Goal: Task Accomplishment & Management: Use online tool/utility

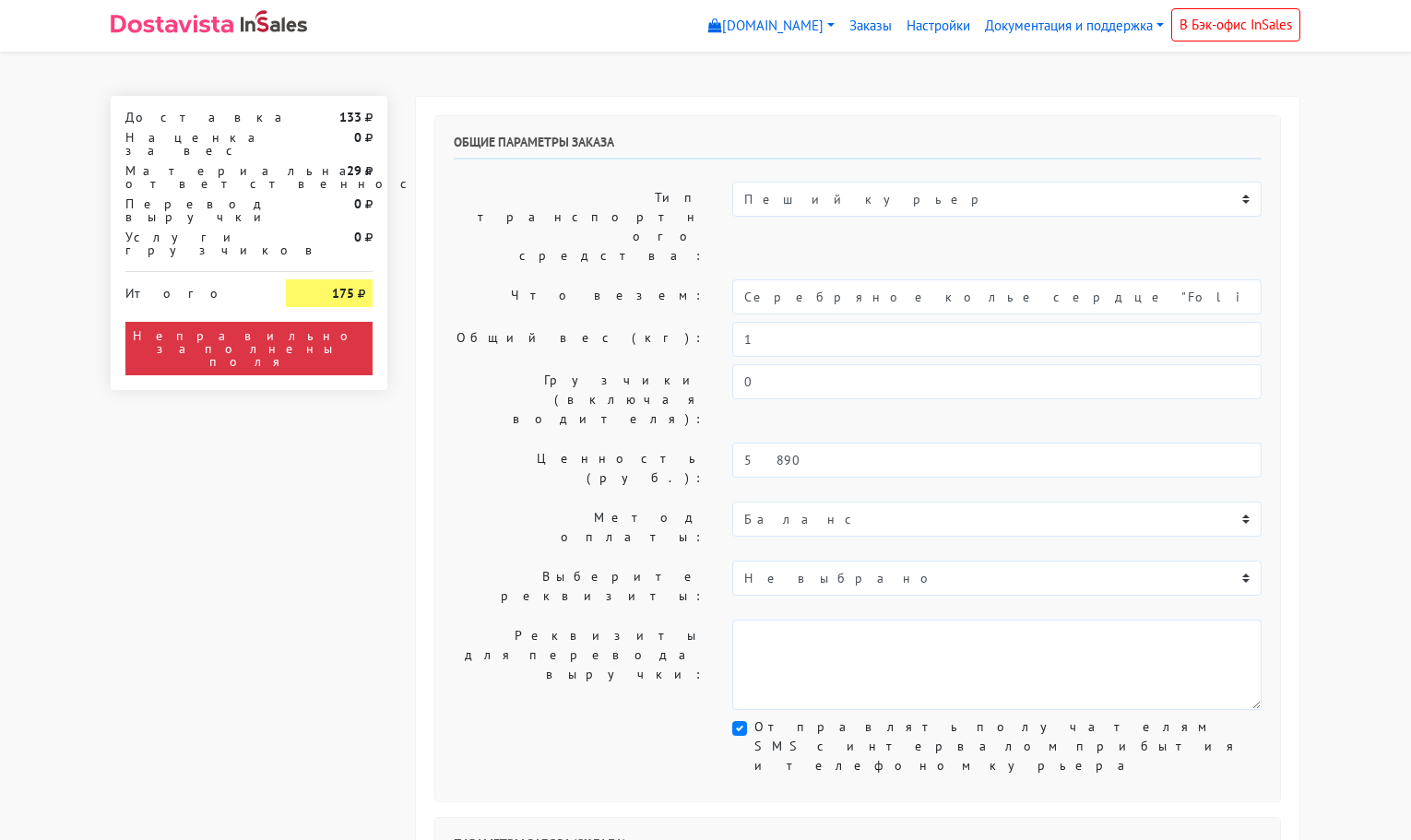
select select "11:00"
select select "21:00"
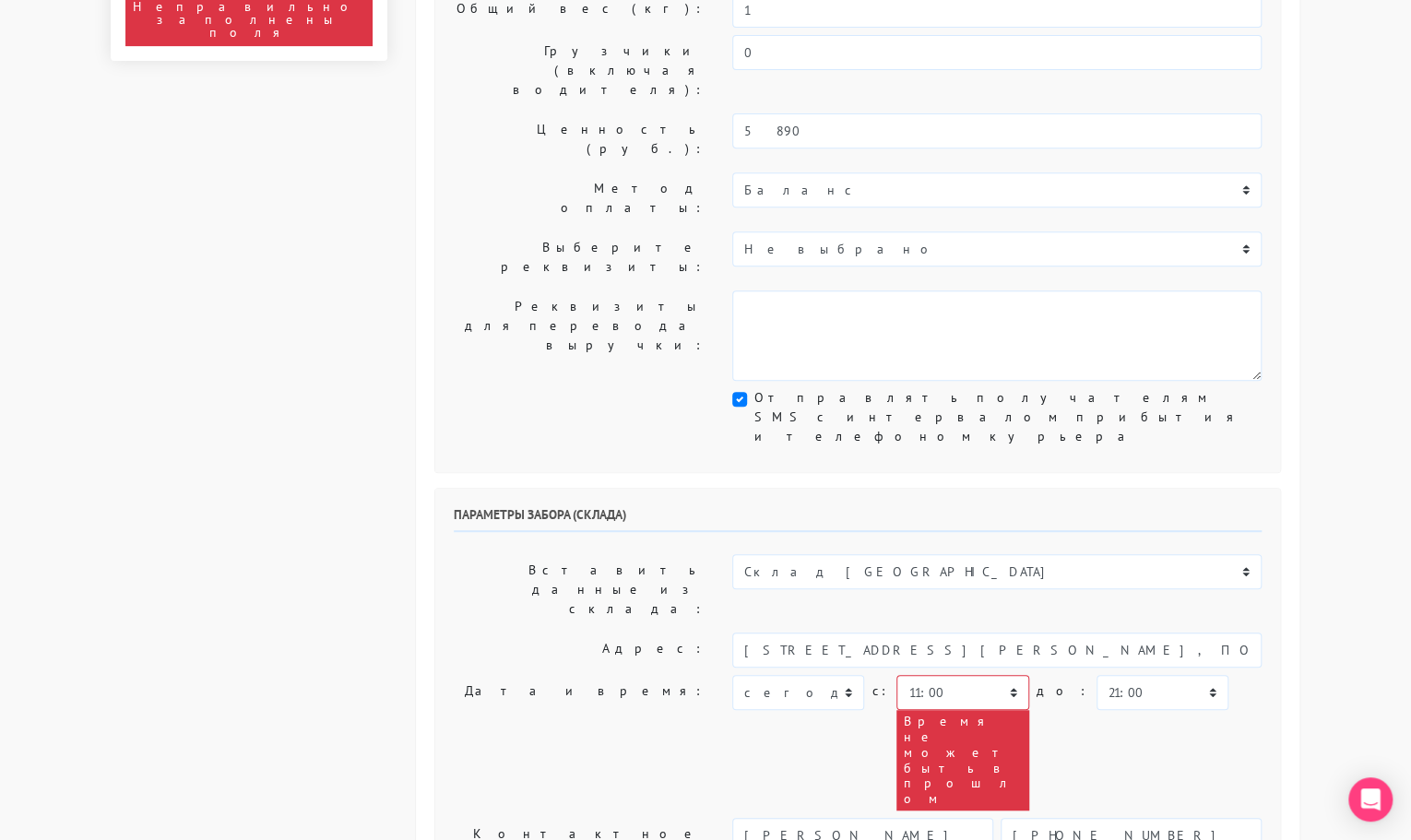
scroll to position [334, 0]
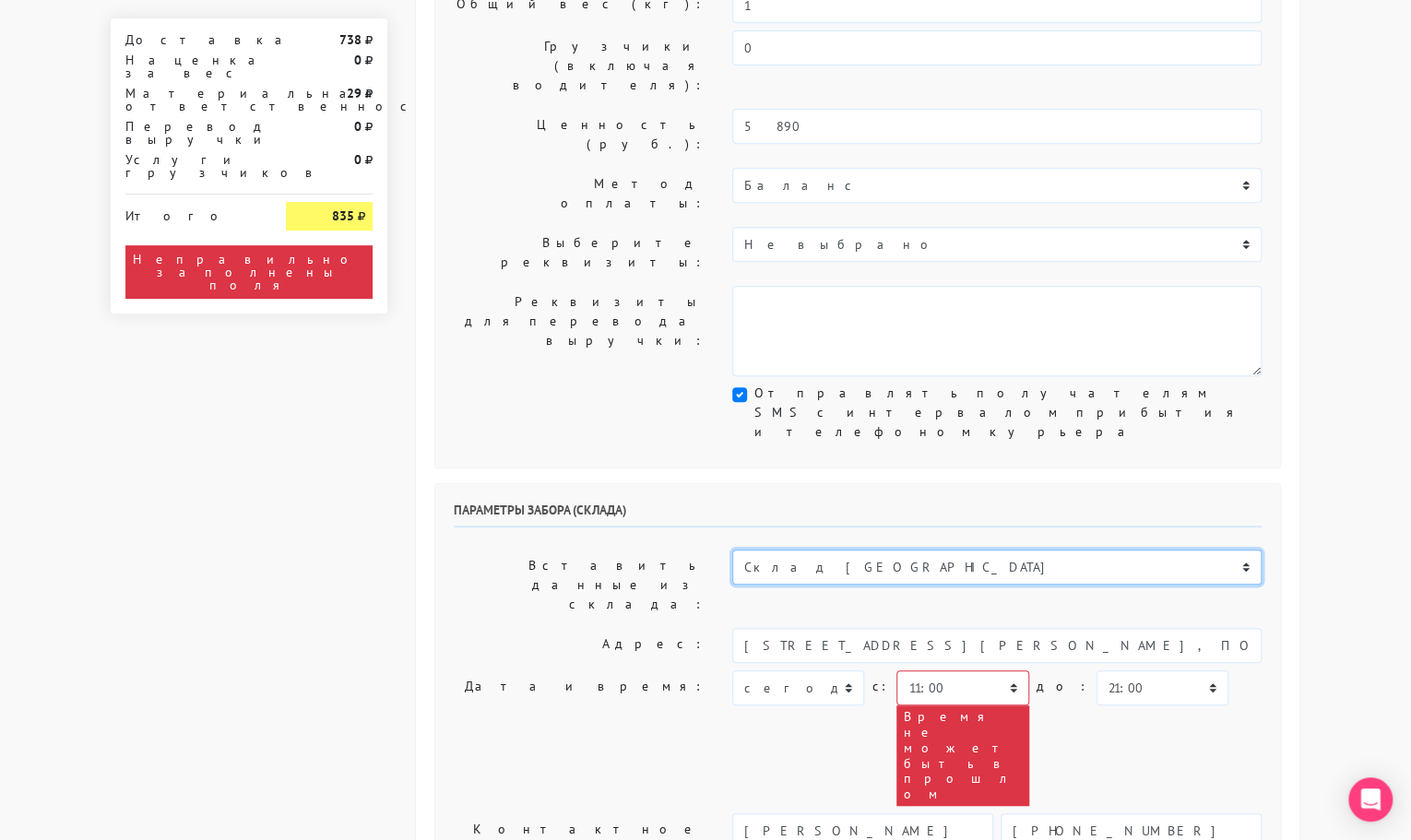
click at [837, 549] on select "Склад [GEOGRAPHIC_DATA] Склад [GEOGRAPHIC_DATA] [GEOGRAPHIC_DATA][PERSON_NAME] …" at bounding box center [997, 566] width 529 height 35
select select "1019"
click at [732, 549] on select "Склад [GEOGRAPHIC_DATA] Склад [GEOGRAPHIC_DATA] [GEOGRAPHIC_DATA][PERSON_NAME] …" at bounding box center [997, 566] width 529 height 35
type input "[STREET_ADDRESS][PERSON_NAME]"
type input "89251806702"
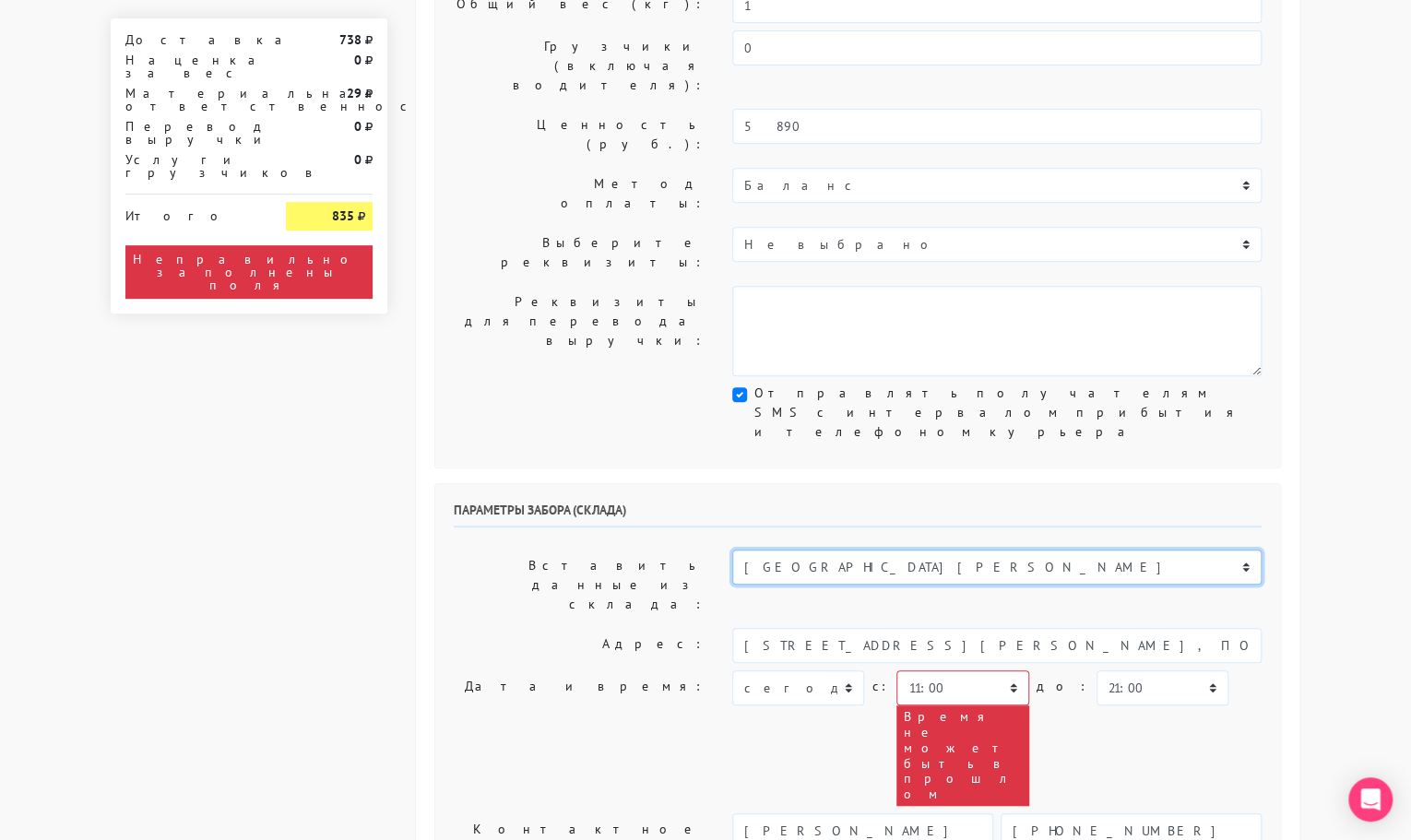
type textarea "Магазин серебряных украшений SBLESKOM (вход со стороны [GEOGRAPHIC_DATA])"
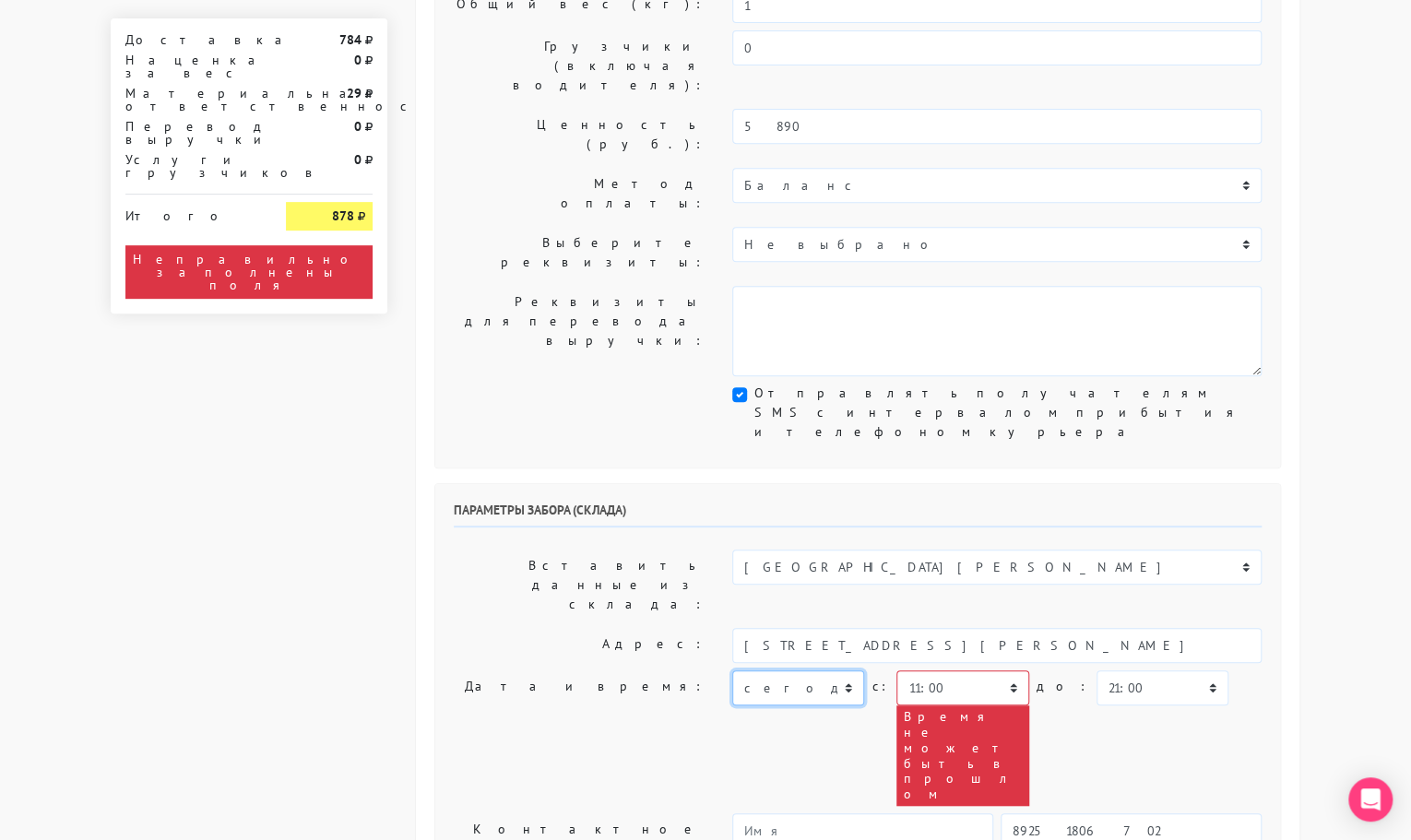
click at [788, 670] on select "[DATE] [DATE] [DATE] [DATE] [DATE] [DATE] [DATE] [DATE] [DATE]" at bounding box center [798, 687] width 131 height 35
select select "[DATE]"
click at [732, 670] on select "[DATE] [DATE] [DATE] [DATE] [DATE] [DATE] [DATE] [DATE] [DATE]" at bounding box center [798, 687] width 131 height 35
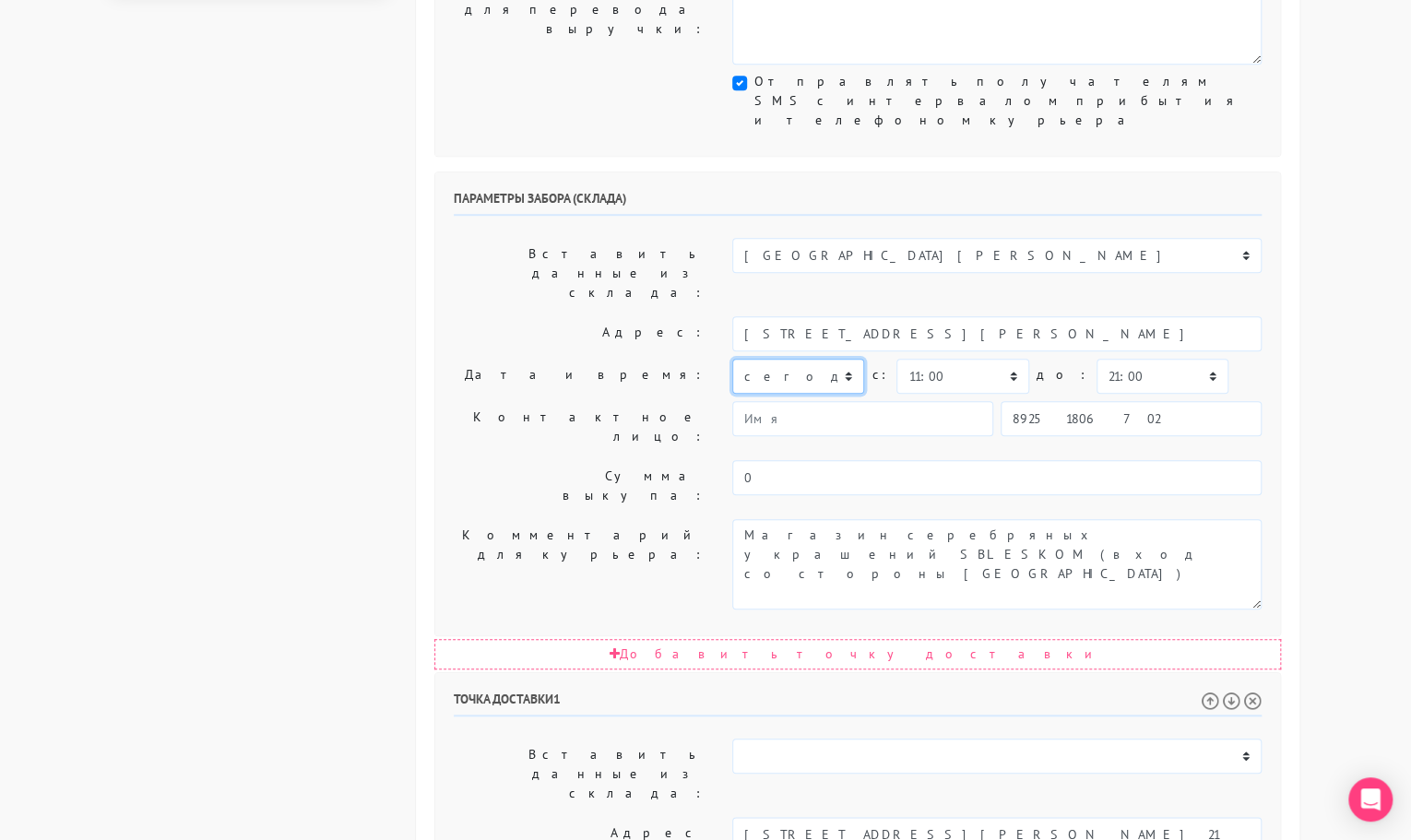
scroll to position [646, 0]
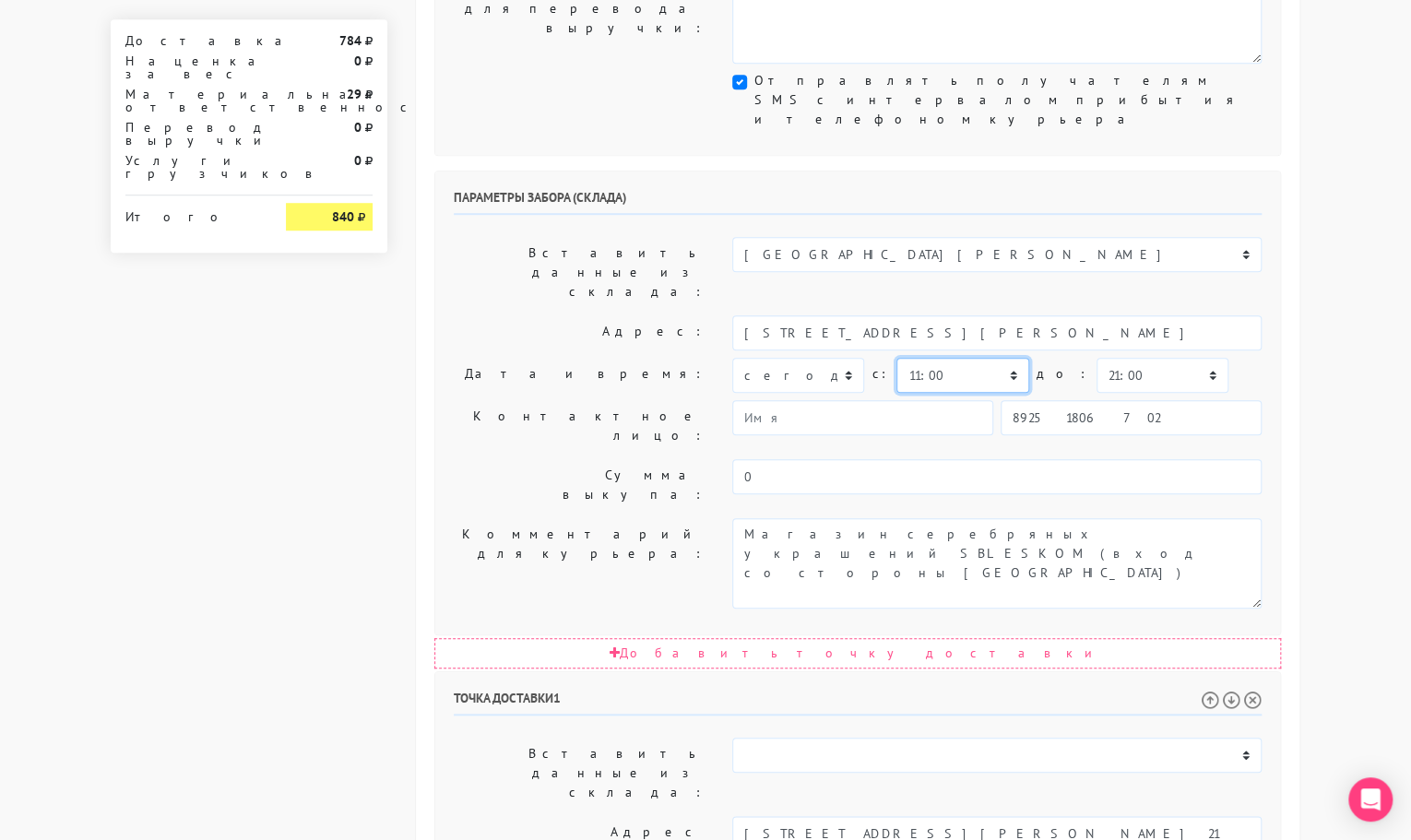
click at [926, 358] on select "00:00 00:30 01:00 01:30 02:00 02:30 03:00 03:30 04:00 04:30 05:00 05:30 06:00 0…" at bounding box center [962, 374] width 131 height 35
click at [1097, 358] on select "00:00 00:30 01:00 01:30 02:00 02:30 03:00 03:30 04:00 04:30 05:00 05:30 06:00 0…" at bounding box center [1162, 374] width 131 height 35
select select "11:30"
click at [1097, 358] on select "00:00 00:30 01:00 01:30 02:00 02:30 03:00 03:30 04:00 04:30 05:00 05:30 06:00 0…" at bounding box center [1162, 374] width 131 height 35
drag, startPoint x: 1014, startPoint y: 543, endPoint x: 966, endPoint y: 548, distance: 48.3
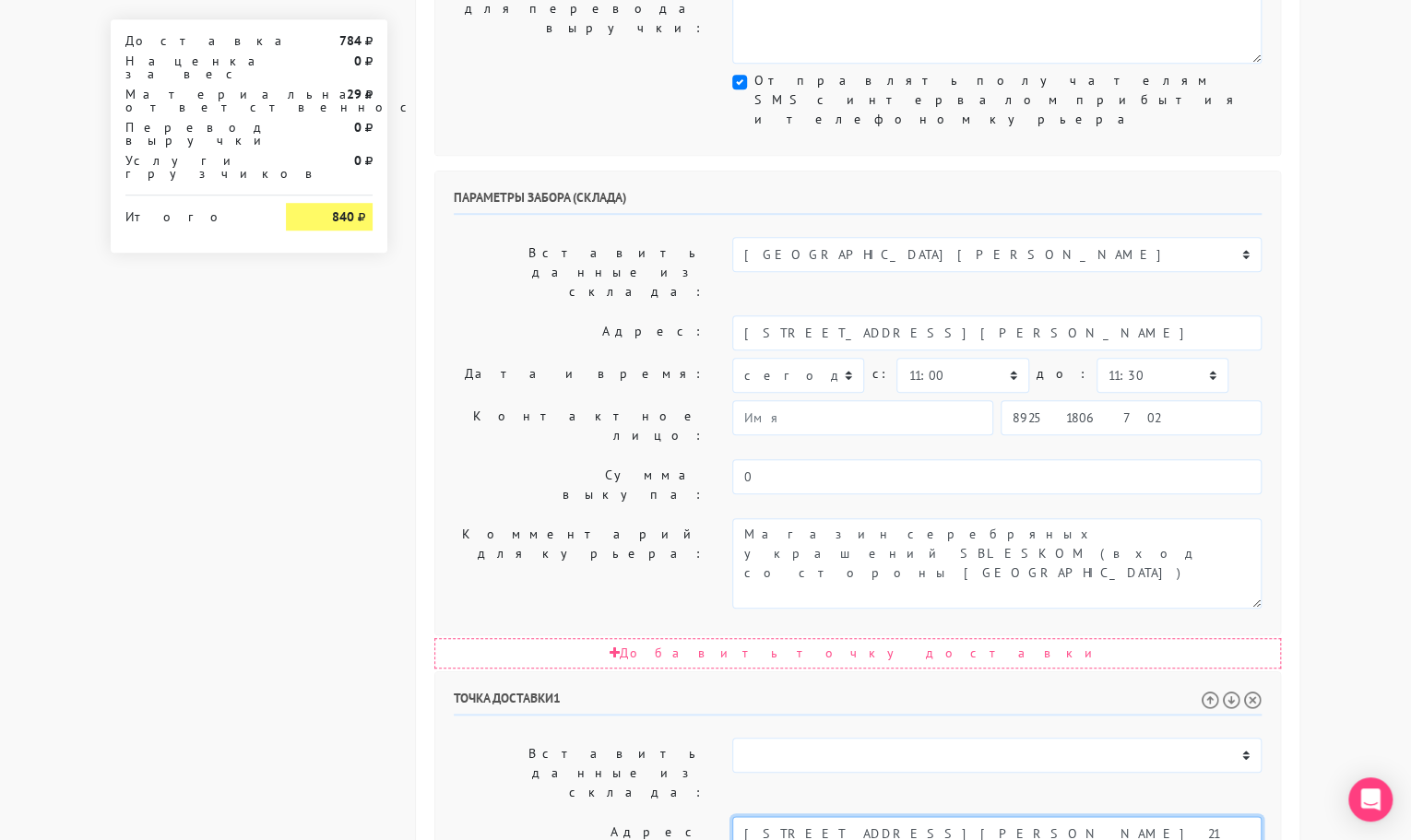
click at [966, 816] on input "[STREET_ADDRESS][PERSON_NAME] 21" at bounding box center [997, 832] width 529 height 35
type input "[STREET_ADDRESS][PERSON_NAME]"
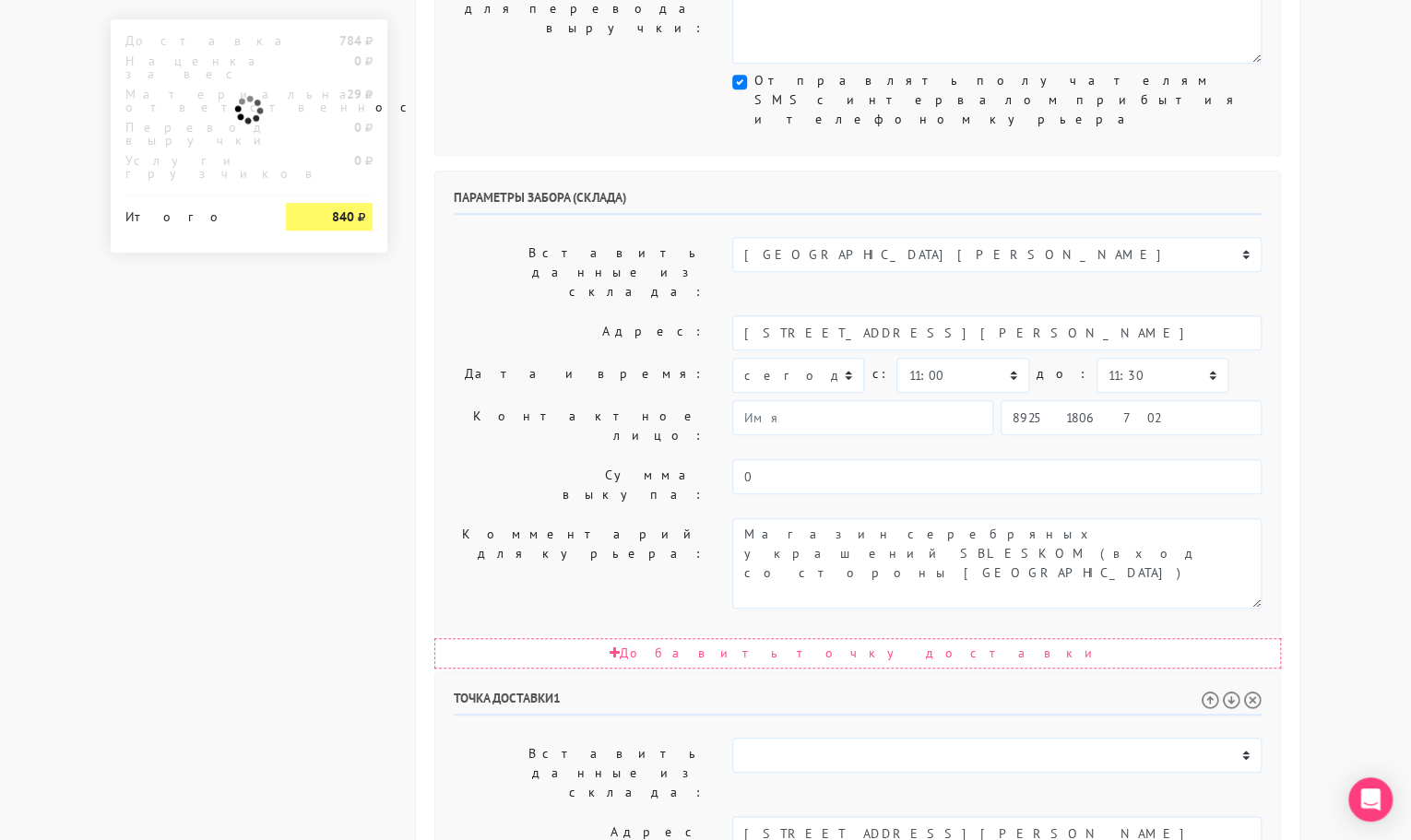
paste textarea "кВ. 21"
type textarea "Позвонить получателю за 1 час. кВ. 21"
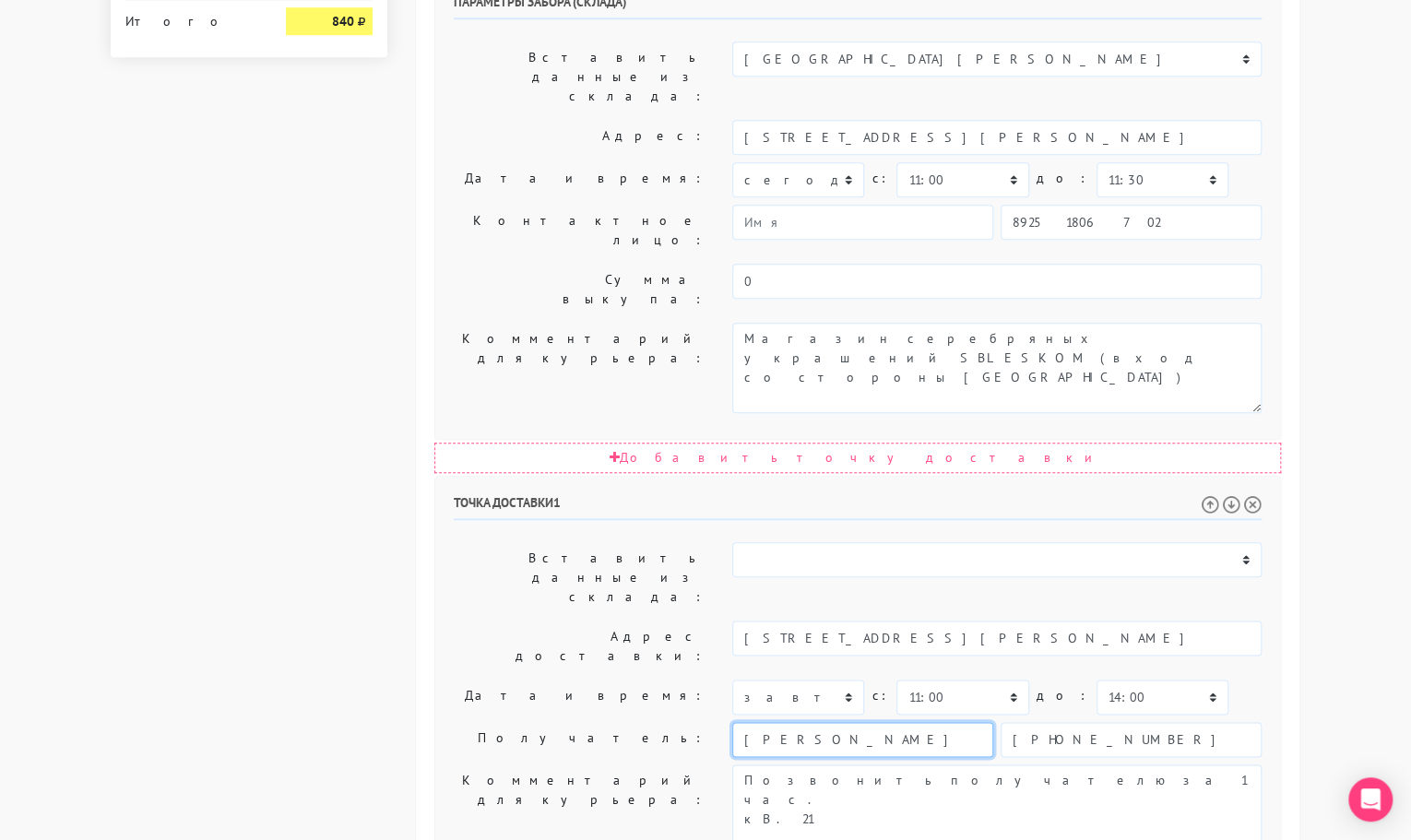
scroll to position [853, 0]
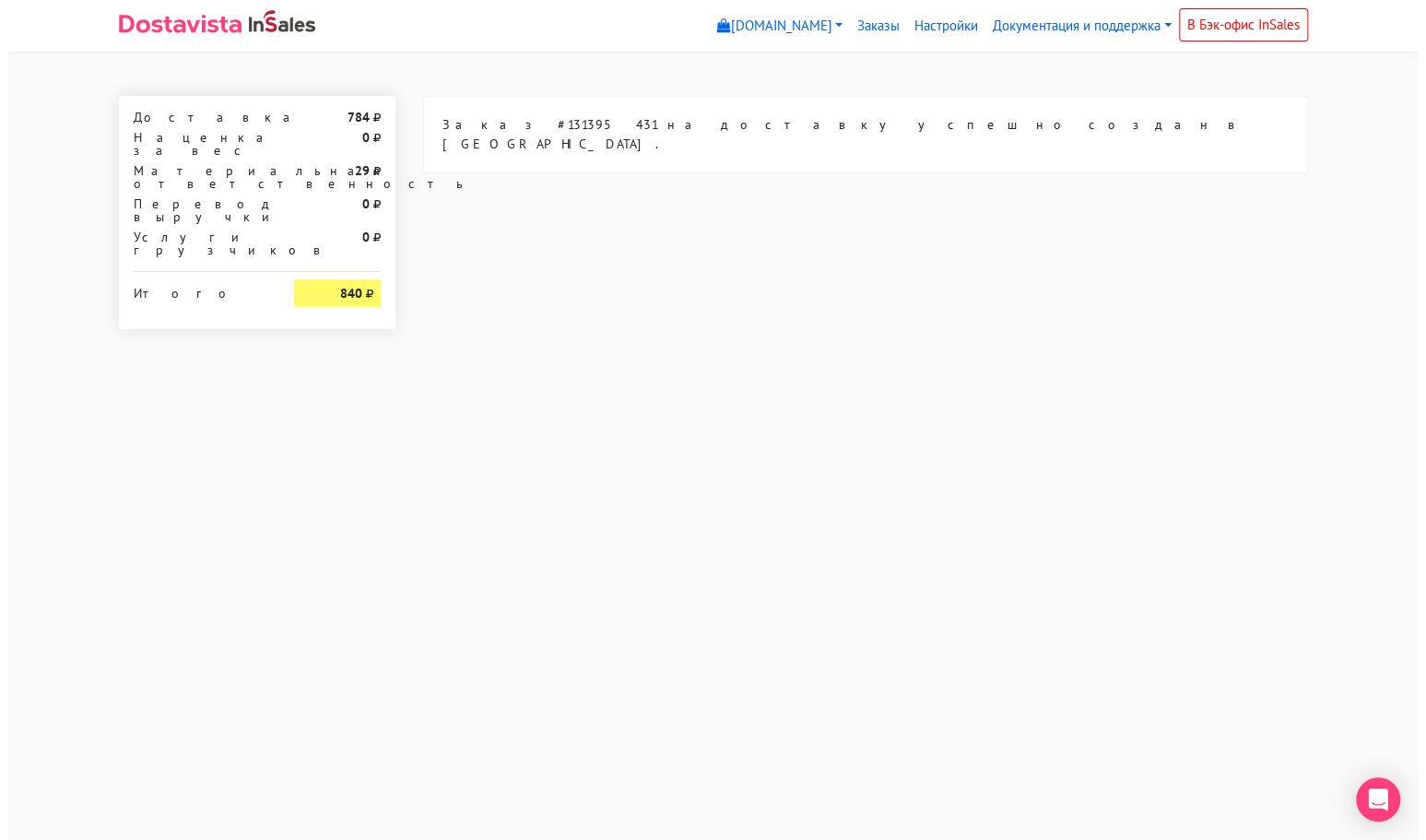
scroll to position [0, 0]
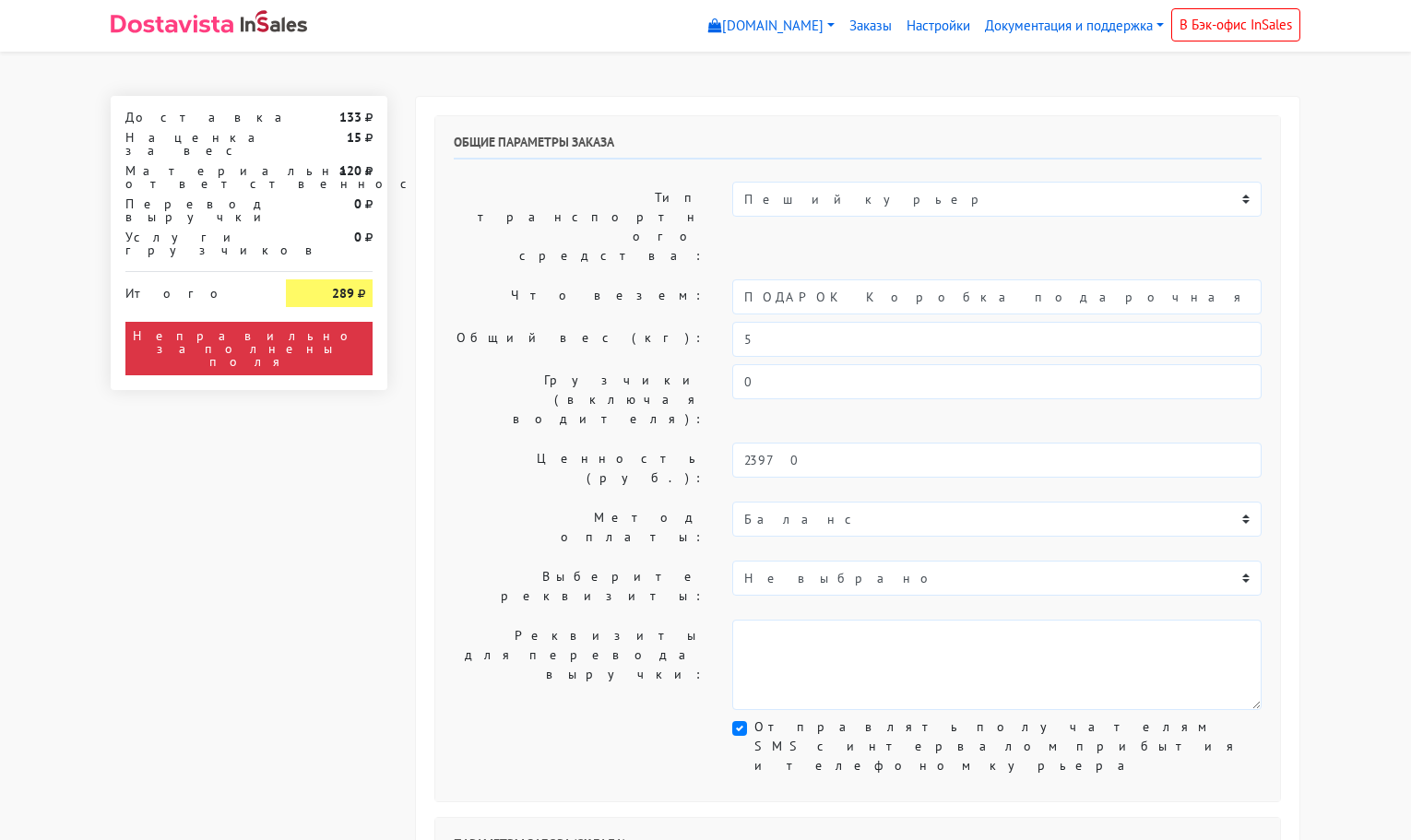
select select "11:00"
select select "21:00"
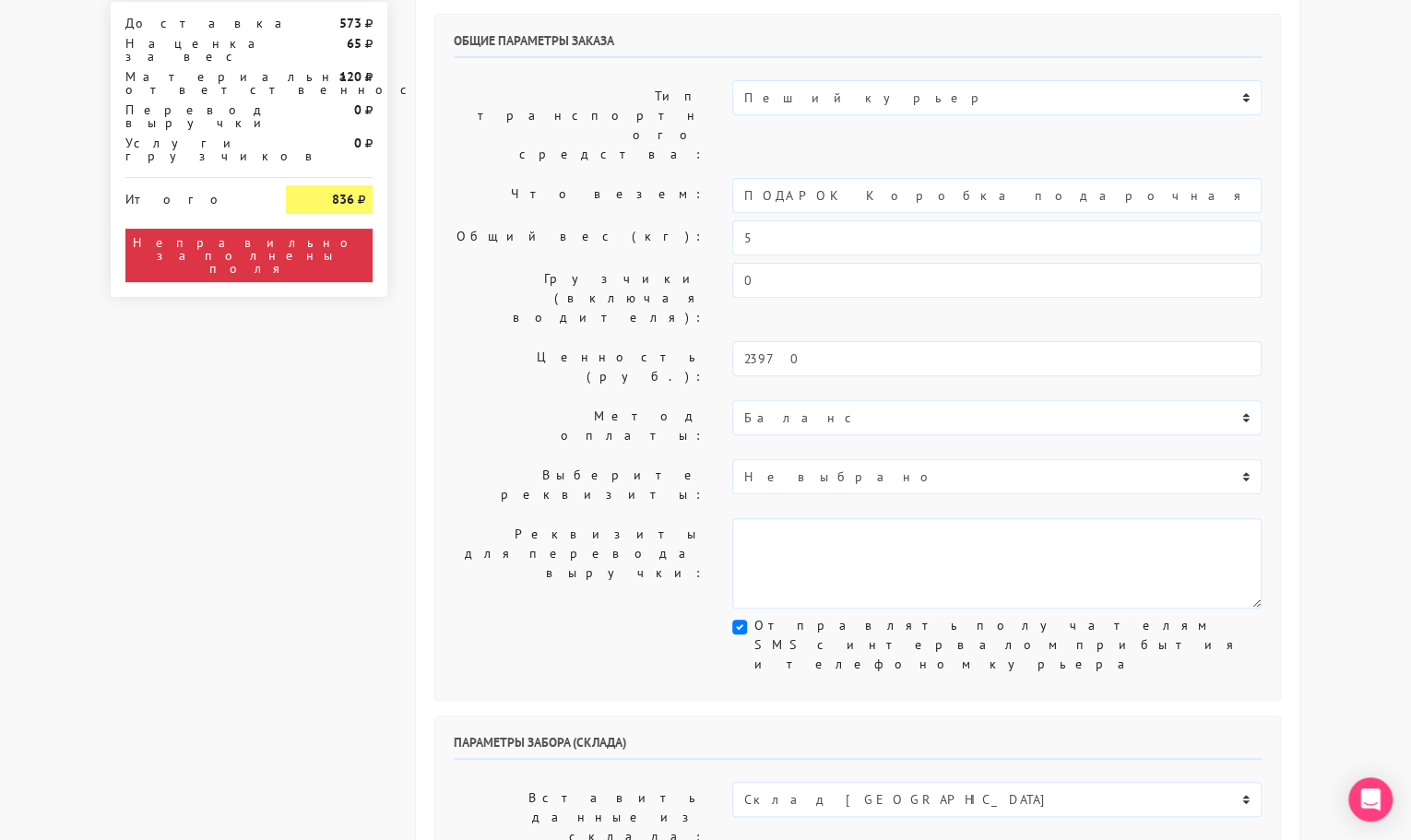
scroll to position [103, 0]
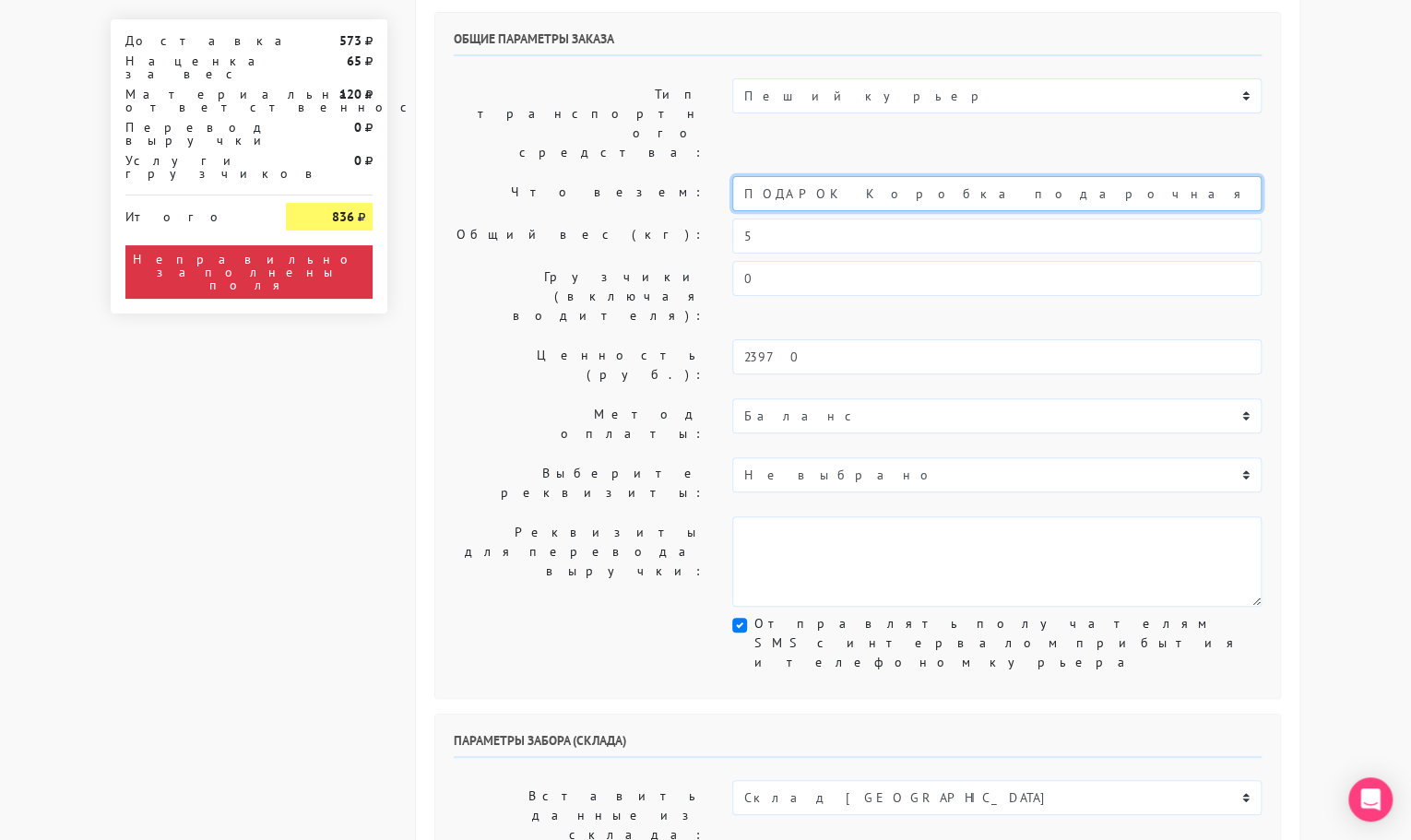
drag, startPoint x: 991, startPoint y: 139, endPoint x: 693, endPoint y: 170, distance: 299.6
click at [693, 170] on div "Общие параметры заказа Тип транспортного средства: Пеший курьер Легковой автомо…" at bounding box center [858, 356] width 845 height 685
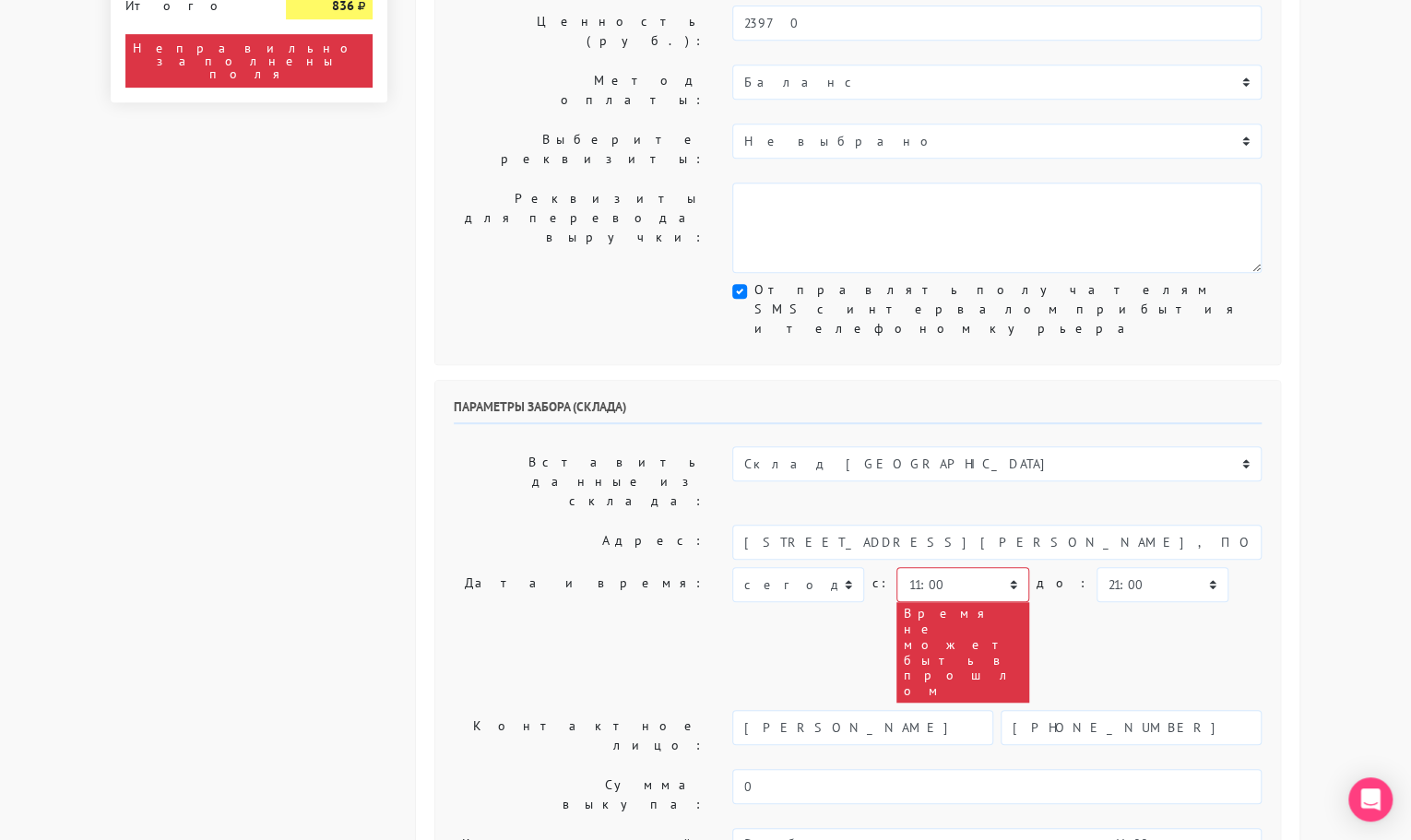
scroll to position [438, 0]
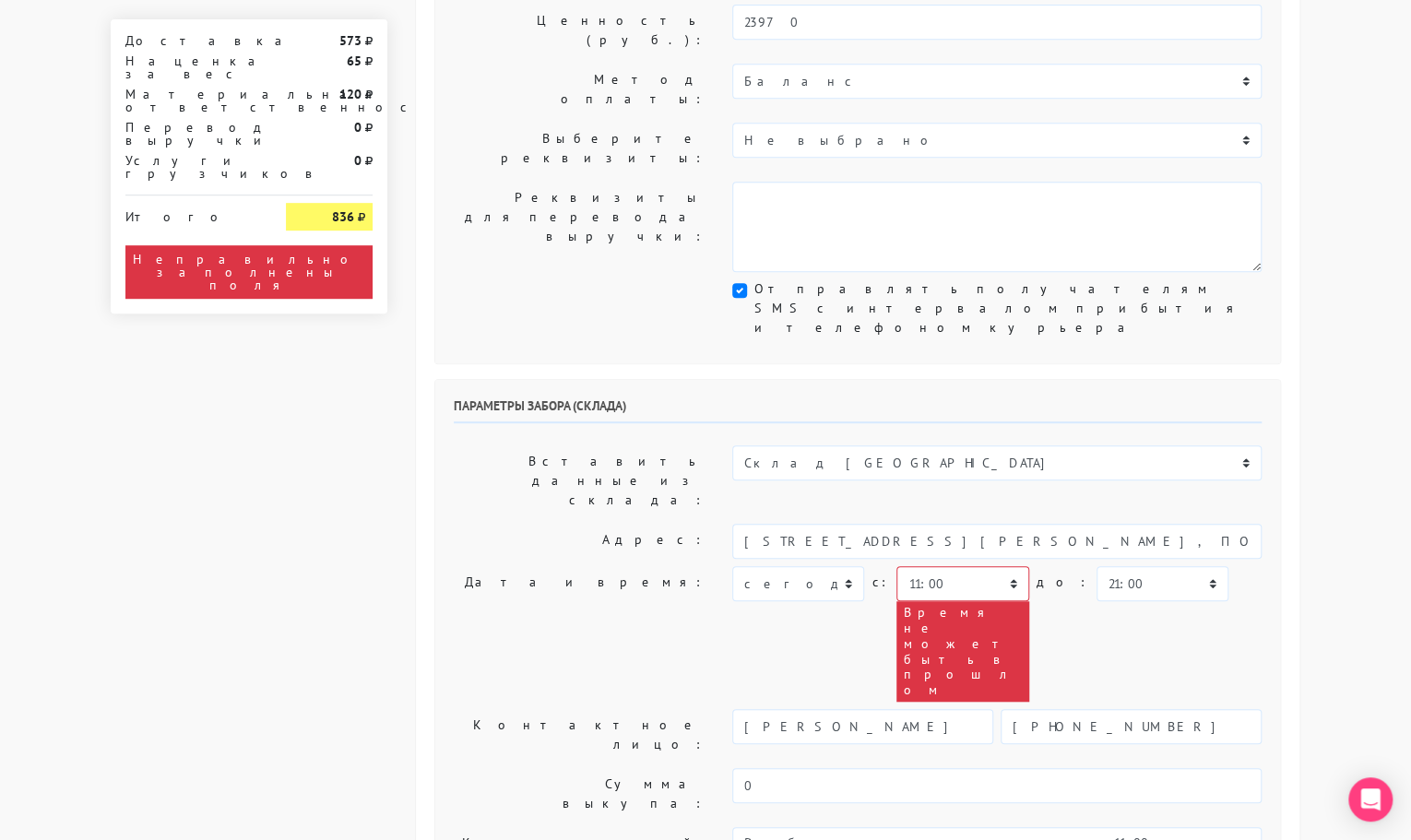
type input "украшения"
click at [820, 445] on select "Склад [GEOGRAPHIC_DATA] Склад [GEOGRAPHIC_DATA] [GEOGRAPHIC_DATA][PERSON_NAME] …" at bounding box center [997, 462] width 529 height 35
select select "1019"
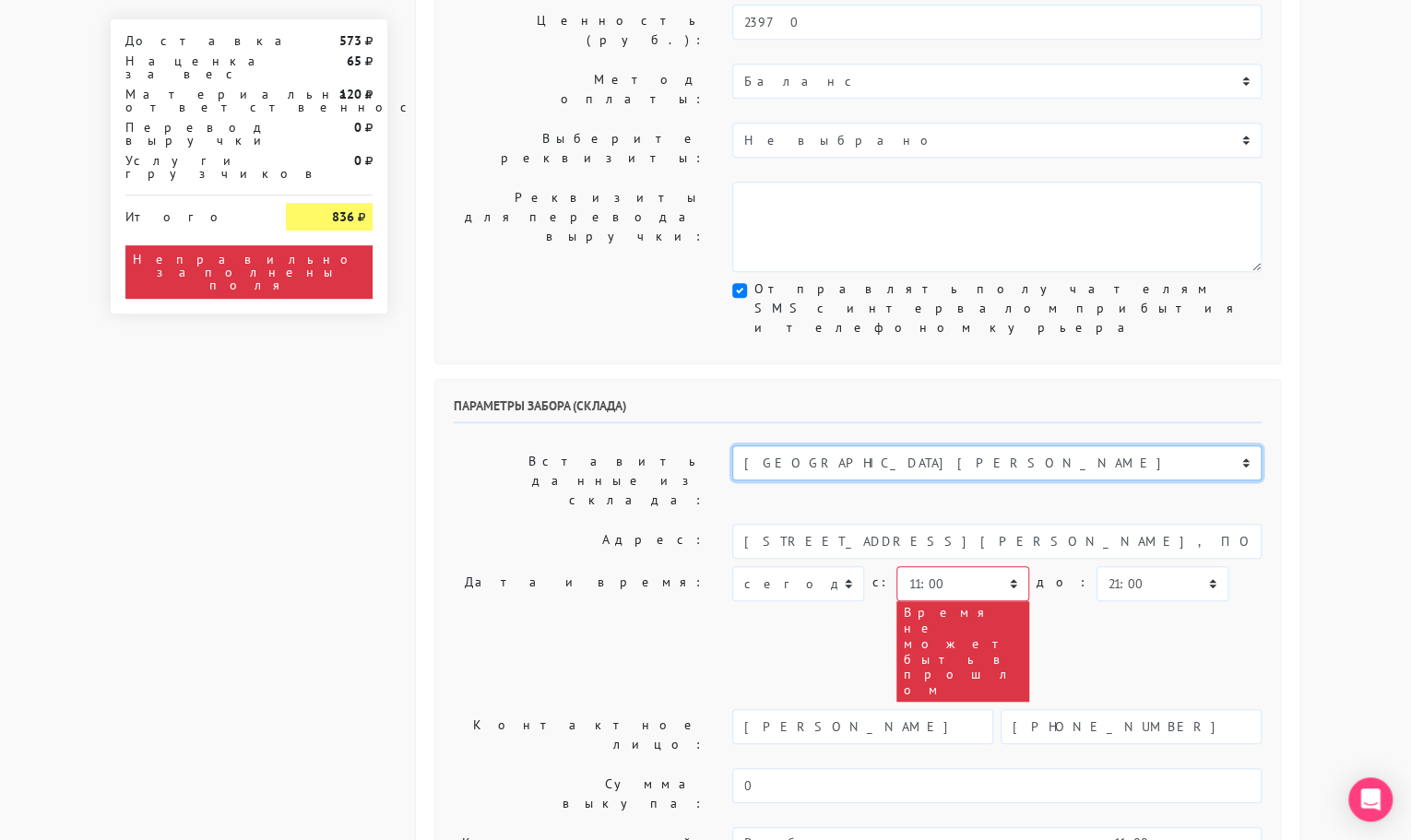
click at [732, 445] on select "Склад [GEOGRAPHIC_DATA] Склад [GEOGRAPHIC_DATA] [GEOGRAPHIC_DATA][PERSON_NAME] …" at bounding box center [997, 462] width 529 height 35
type input "[STREET_ADDRESS][PERSON_NAME]"
type input "89251806702"
type textarea "Магазин серебряных украшений SBLESKOM (вход со стороны [GEOGRAPHIC_DATA])"
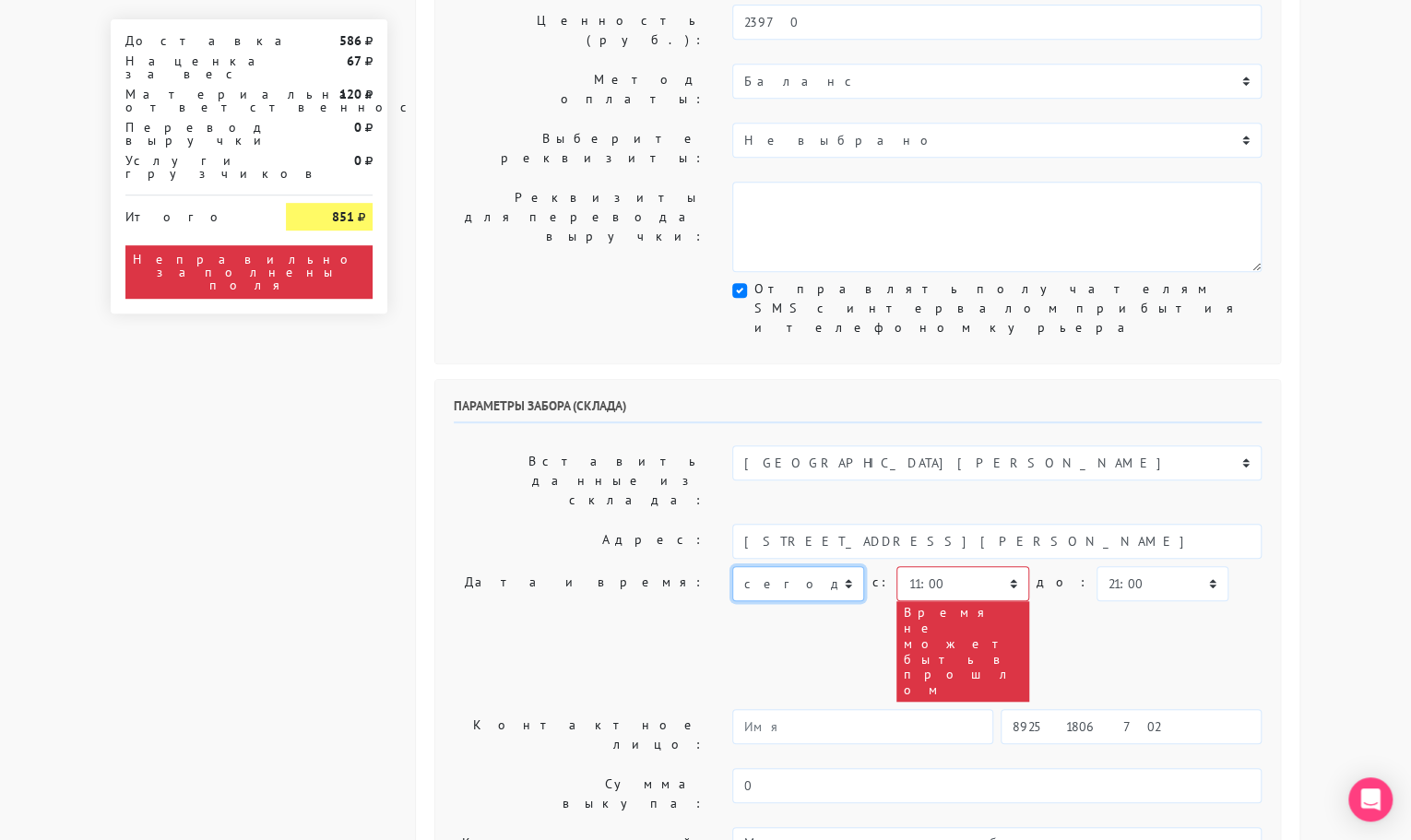
click at [813, 566] on select "[DATE] [DATE] [DATE] [DATE] [DATE] [DATE] [DATE] [DATE] [DATE]" at bounding box center [798, 583] width 131 height 35
select select "[DATE]"
click at [732, 566] on select "[DATE] [DATE] [DATE] [DATE] [DATE] [DATE] [DATE] [DATE] [DATE]" at bounding box center [798, 583] width 131 height 35
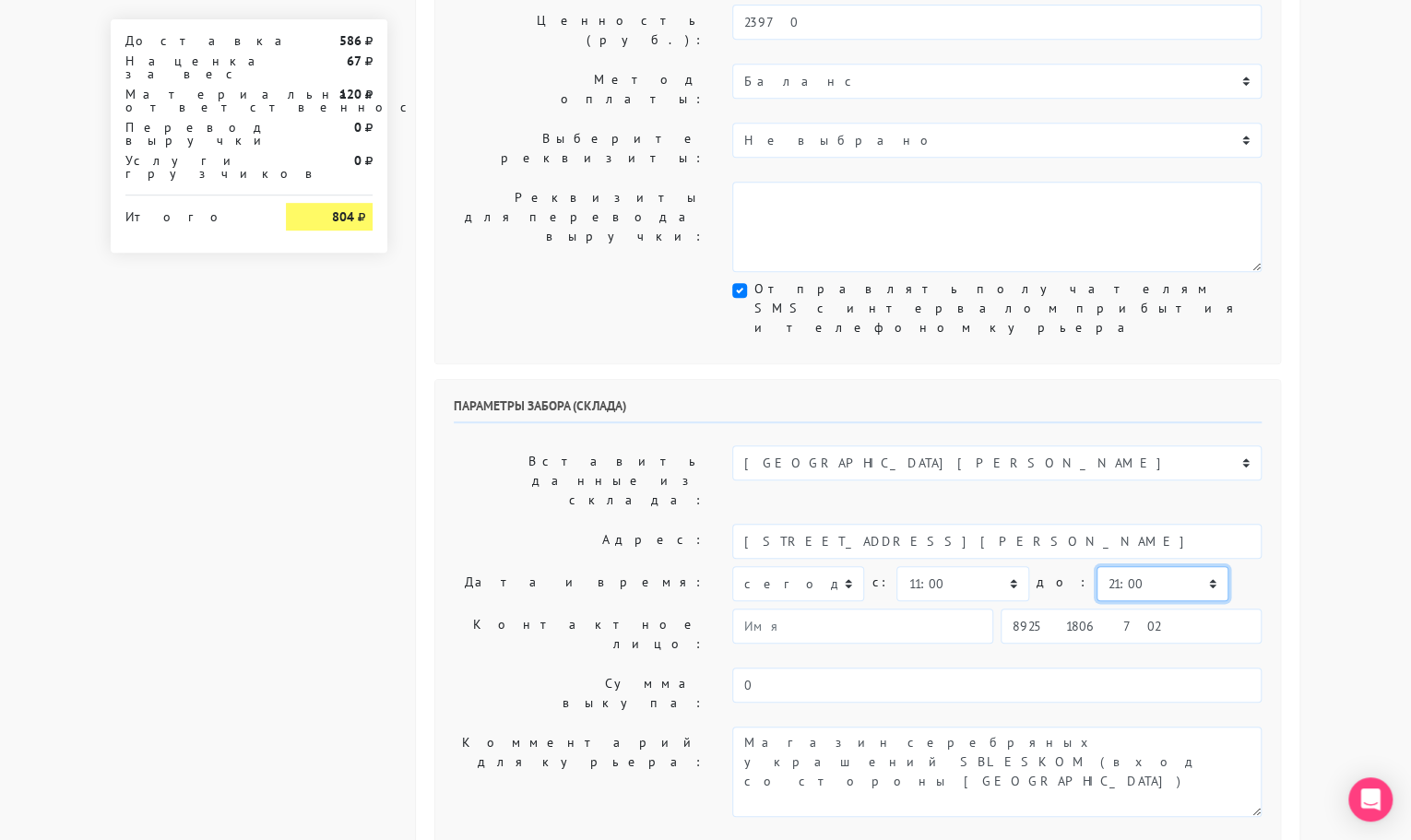
click at [1119, 566] on select "00:00 00:30 01:00 01:30 02:00 02:30 03:00 03:30 04:00 04:30 05:00 05:30 06:00 0…" at bounding box center [1162, 583] width 131 height 35
select select "11:30"
click at [1097, 566] on select "00:00 00:30 01:00 01:30 02:00 02:30 03:00 03:30 04:00 04:30 05:00 05:30 06:00 0…" at bounding box center [1162, 583] width 131 height 35
drag, startPoint x: 1072, startPoint y: 756, endPoint x: 896, endPoint y: 754, distance: 176.0
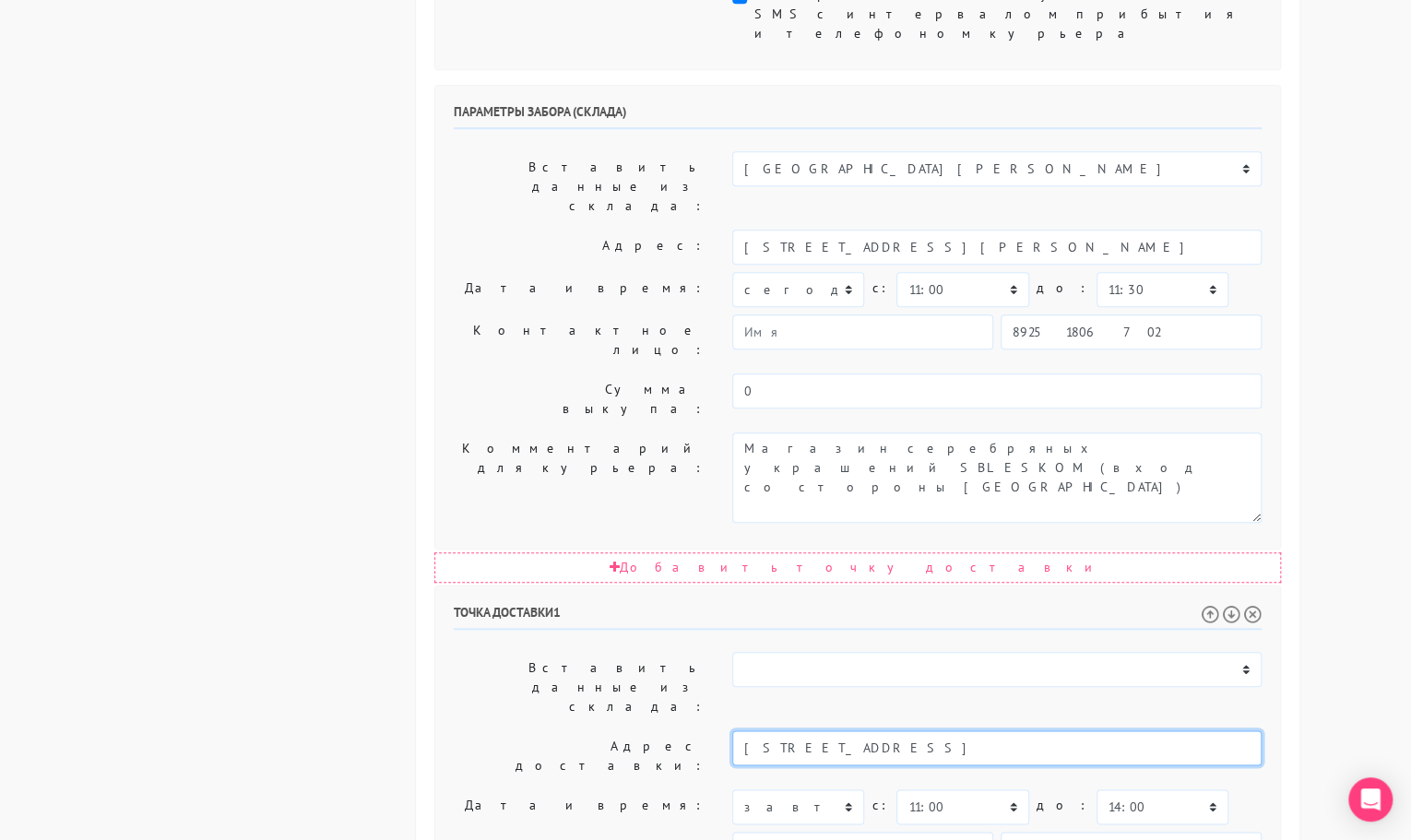
scroll to position [853, 0]
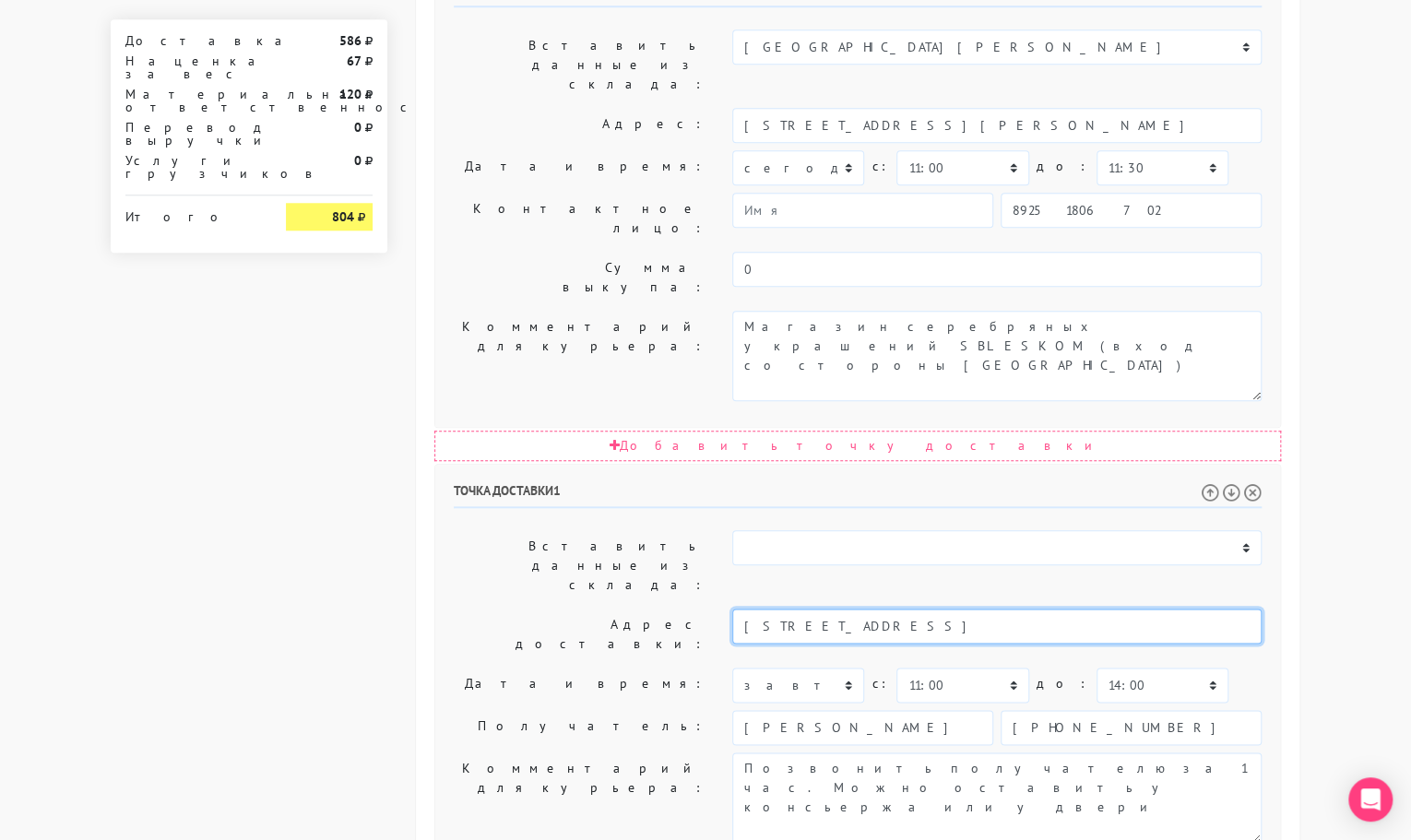
type input "Москва, улица Советской Армии, 6"
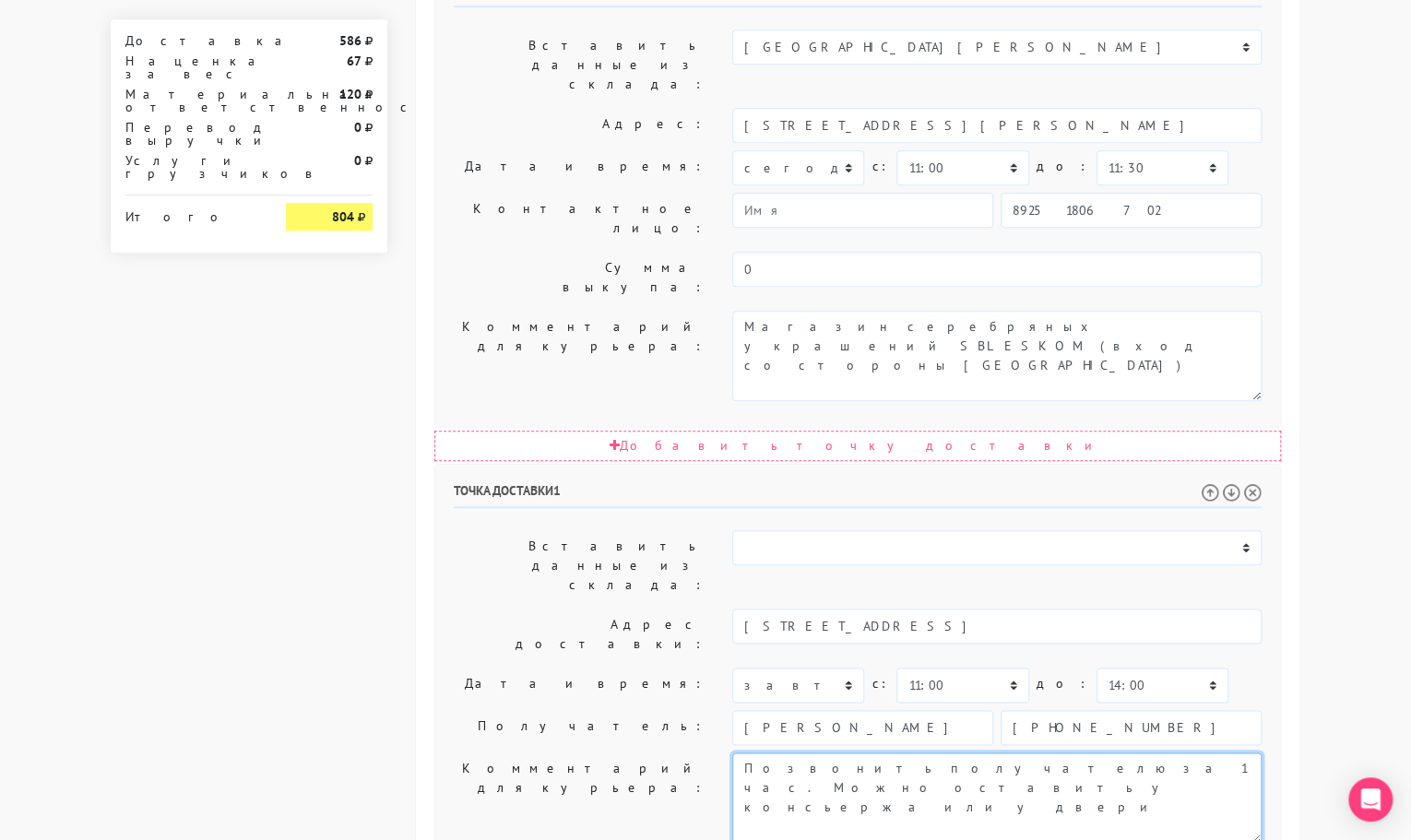
click at [927, 752] on textarea "Позвонить получателю за 1 час. Можно оставить у консьержа или у двери" at bounding box center [997, 797] width 529 height 90
click at [1000, 752] on textarea "Позвонить получателю за 1 час. Можно оставить у консьержа или у двери" at bounding box center [997, 797] width 529 height 90
paste textarea "подъезд 2 этаж 11 кв 99"
type textarea "Позвонить получателю за 1 час. Можно оставить у консьержа или у двери подъезд 2…"
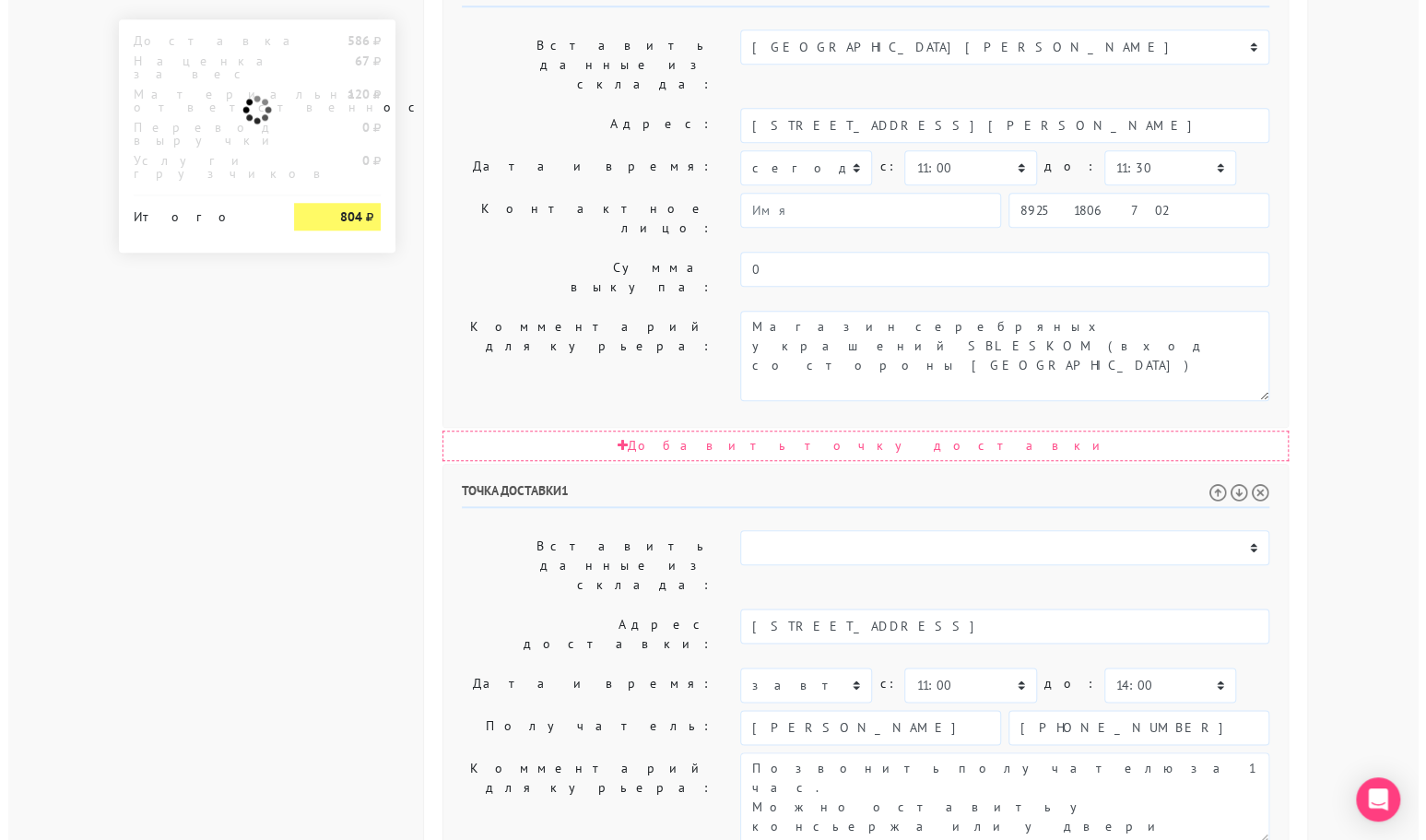
scroll to position [0, 0]
